Goal: Use online tool/utility: Utilize a website feature to perform a specific function

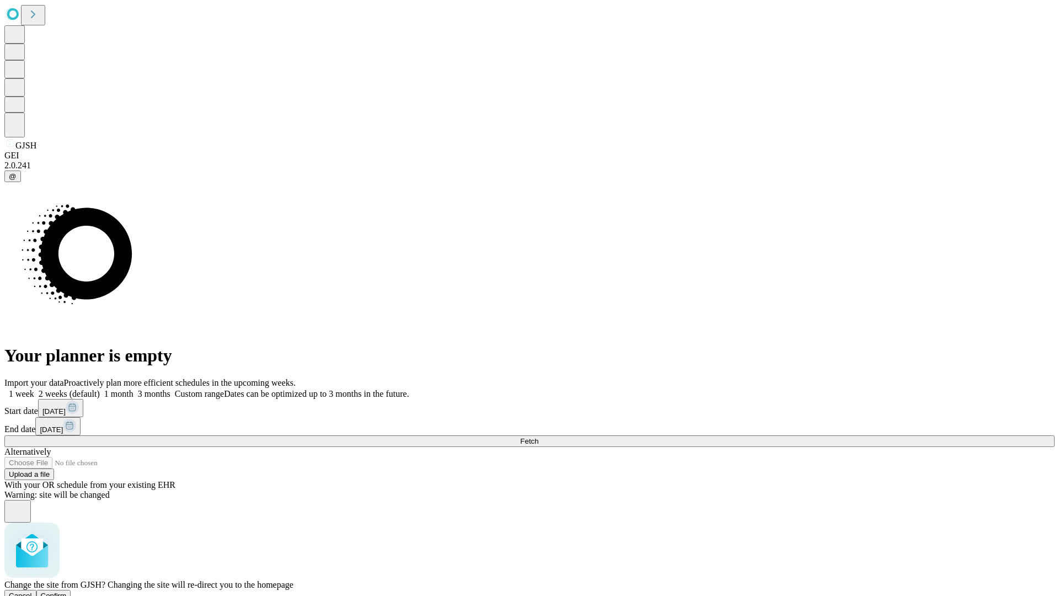
click at [67, 591] on span "Confirm" at bounding box center [54, 595] width 26 height 8
click at [134, 389] on label "1 month" at bounding box center [117, 393] width 34 height 9
click at [539, 437] on span "Fetch" at bounding box center [529, 441] width 18 height 8
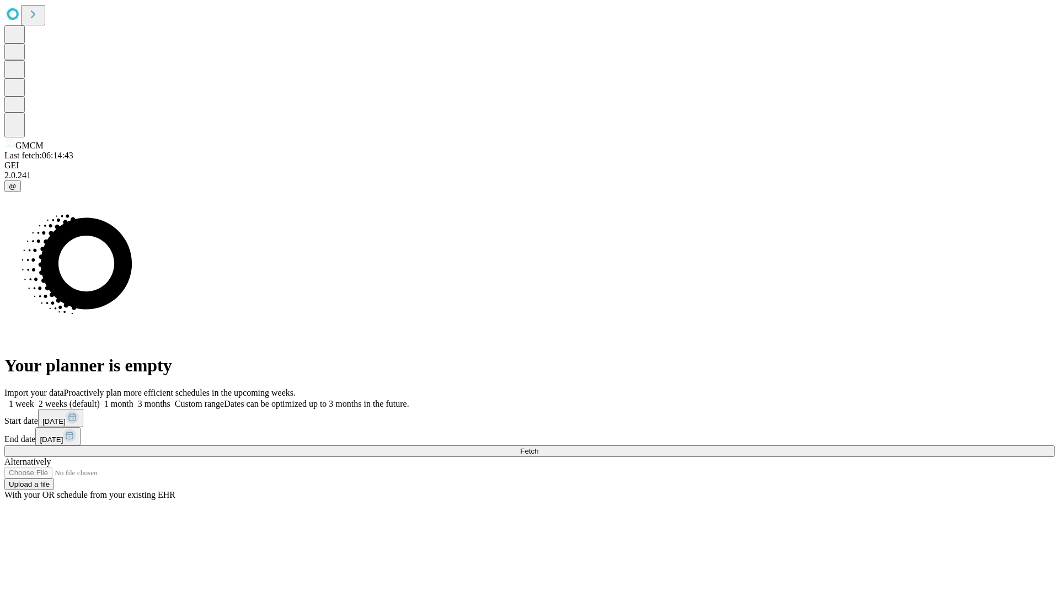
click at [539, 447] on span "Fetch" at bounding box center [529, 451] width 18 height 8
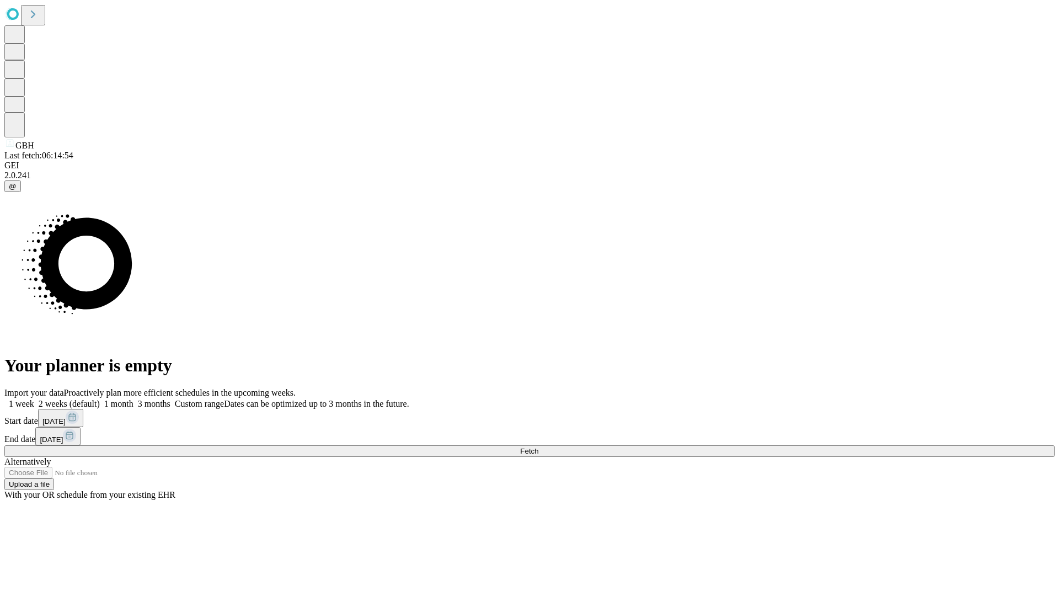
click at [134, 399] on label "1 month" at bounding box center [117, 403] width 34 height 9
click at [539, 447] on span "Fetch" at bounding box center [529, 451] width 18 height 8
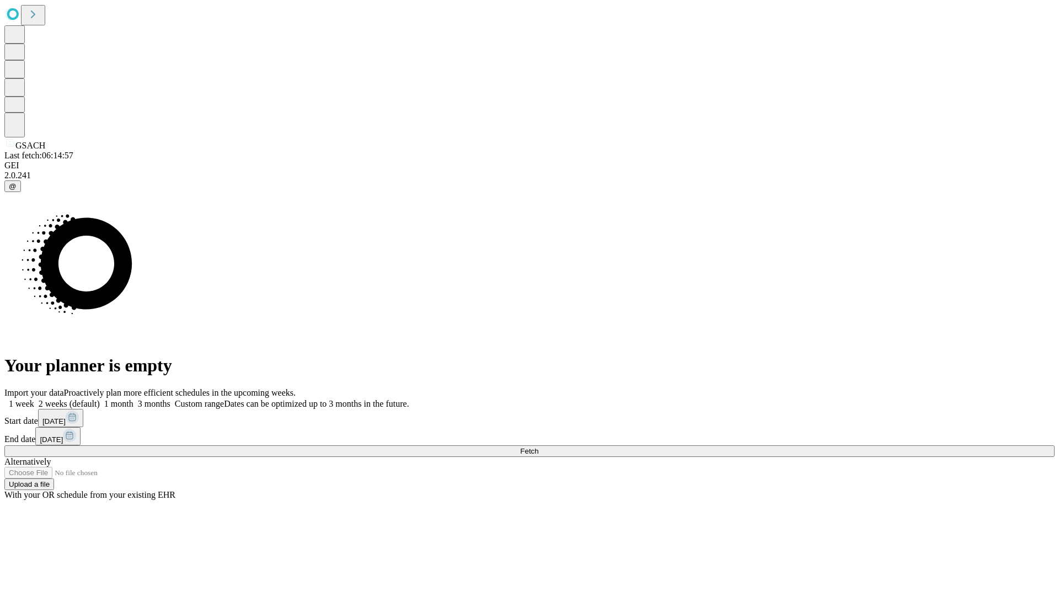
click at [134, 399] on label "1 month" at bounding box center [117, 403] width 34 height 9
click at [539, 447] on span "Fetch" at bounding box center [529, 451] width 18 height 8
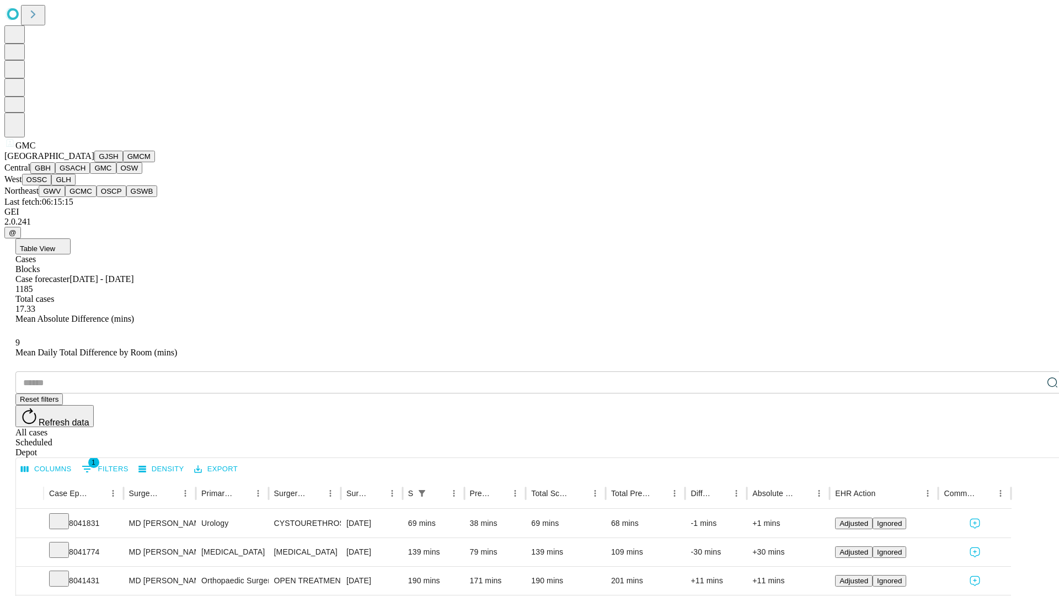
click at [116, 174] on button "OSW" at bounding box center [129, 168] width 26 height 12
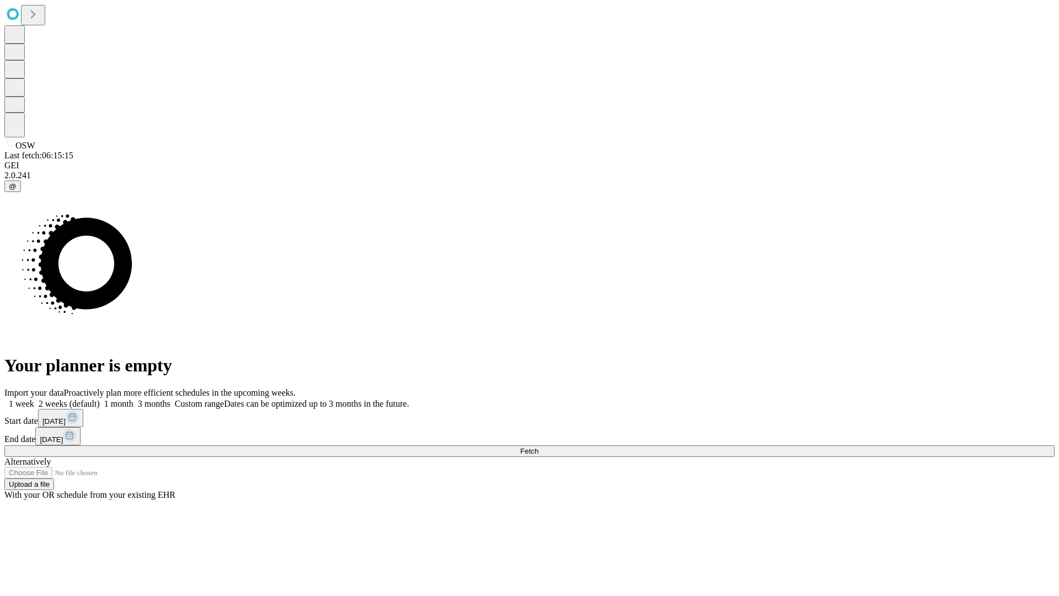
click at [134, 399] on label "1 month" at bounding box center [117, 403] width 34 height 9
click at [539, 447] on span "Fetch" at bounding box center [529, 451] width 18 height 8
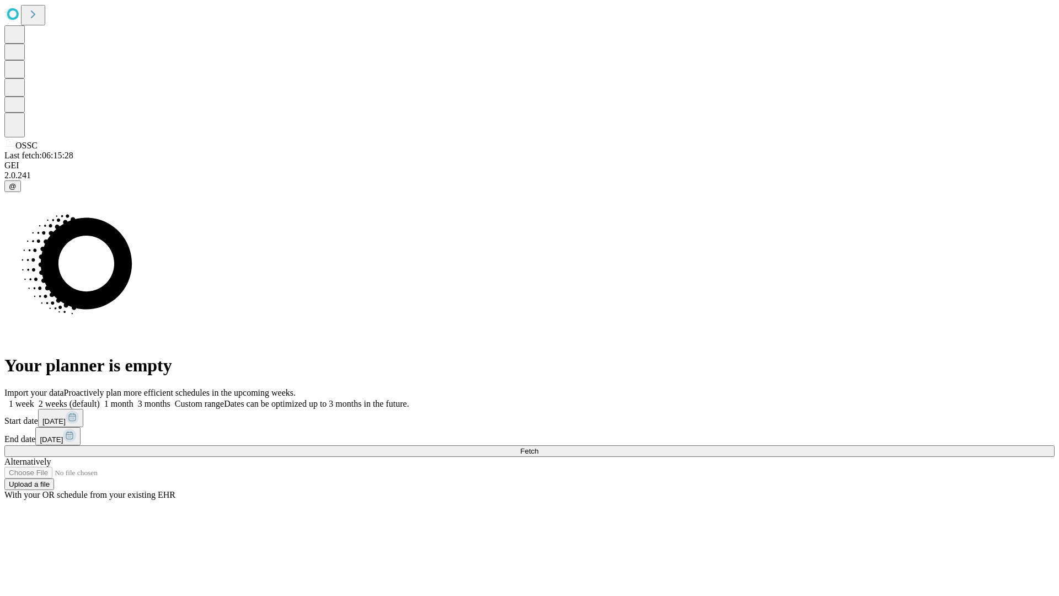
click at [134, 399] on label "1 month" at bounding box center [117, 403] width 34 height 9
click at [539, 447] on span "Fetch" at bounding box center [529, 451] width 18 height 8
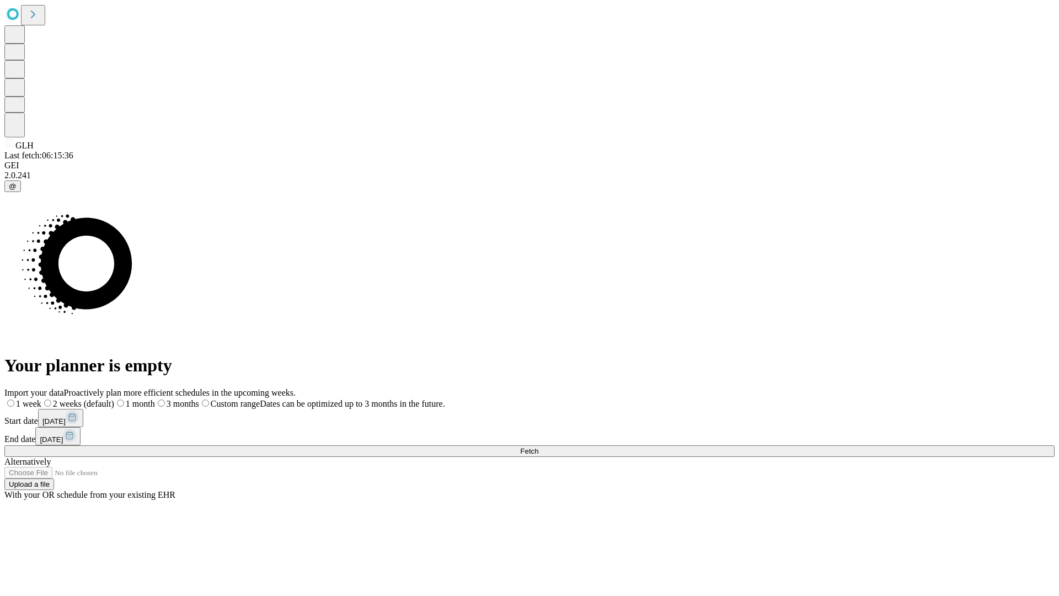
click at [155, 399] on label "1 month" at bounding box center [134, 403] width 41 height 9
click at [539, 447] on span "Fetch" at bounding box center [529, 451] width 18 height 8
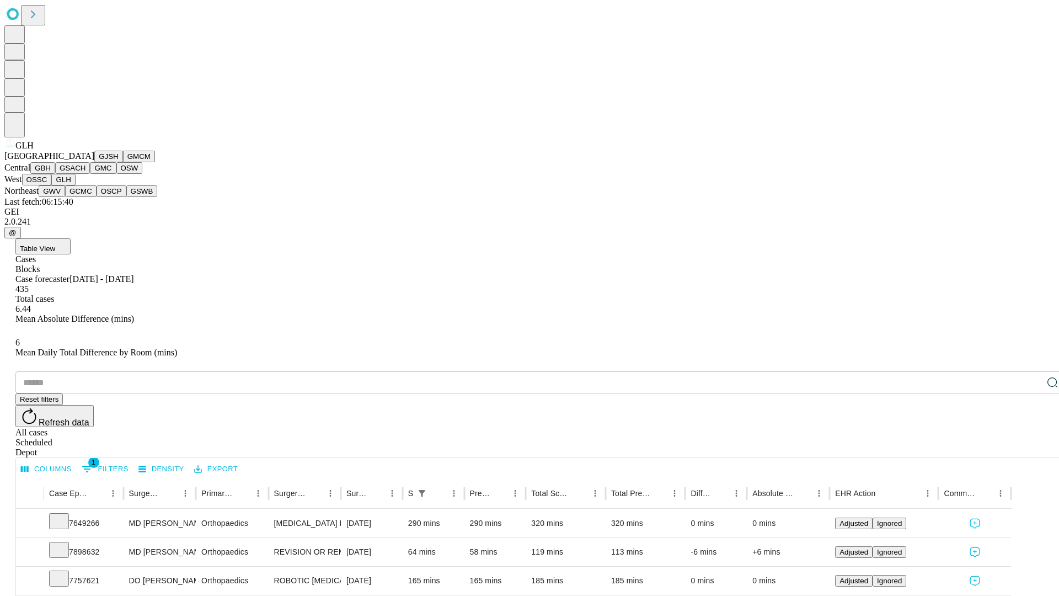
click at [65, 197] on button "GWV" at bounding box center [52, 191] width 26 height 12
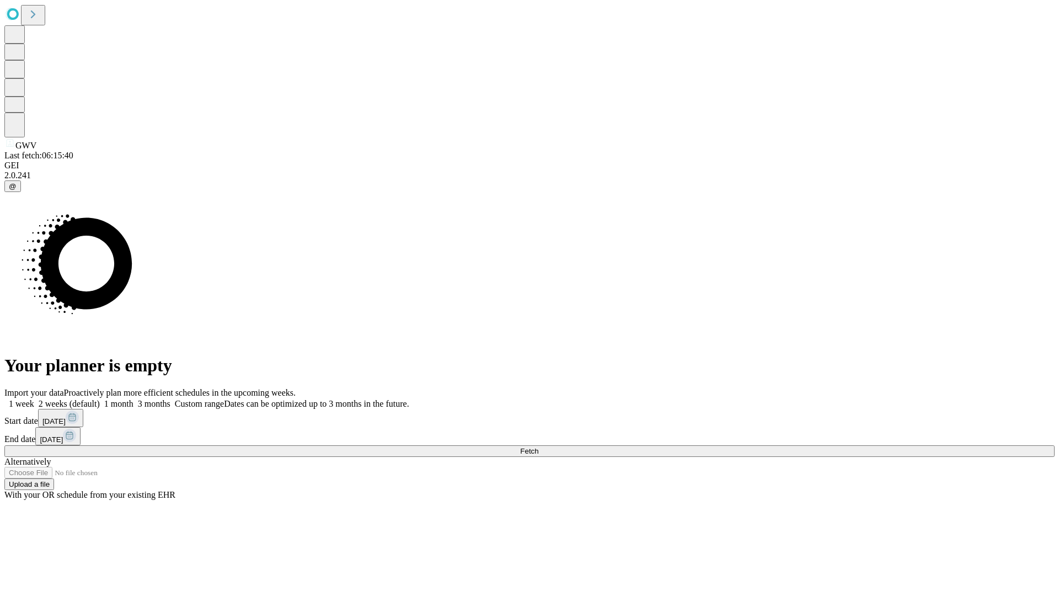
click at [134, 399] on label "1 month" at bounding box center [117, 403] width 34 height 9
click at [539, 447] on span "Fetch" at bounding box center [529, 451] width 18 height 8
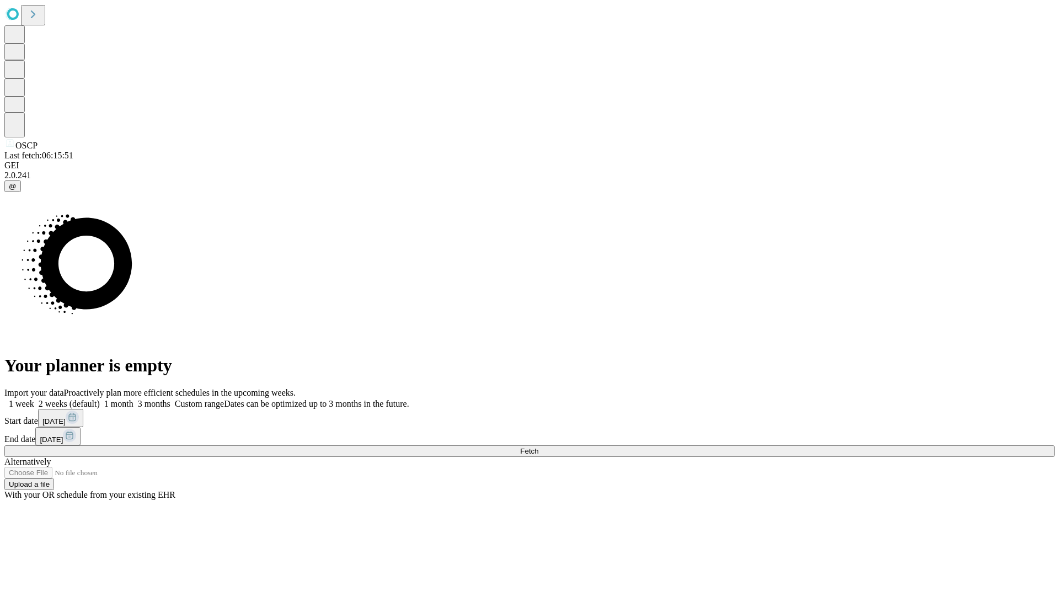
click at [539, 447] on span "Fetch" at bounding box center [529, 451] width 18 height 8
